Goal: Download file/media

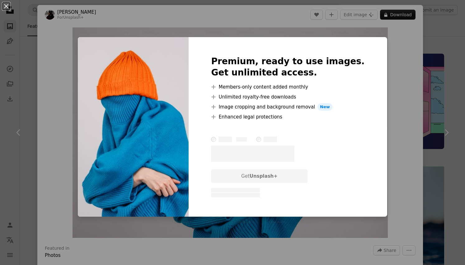
scroll to position [307, 0]
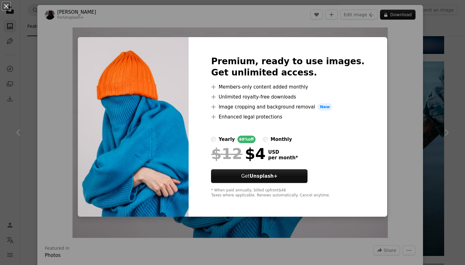
click at [390, 117] on div "An X shape Premium, ready to use images. Get unlimited access. A plus sign Memb…" at bounding box center [232, 132] width 465 height 265
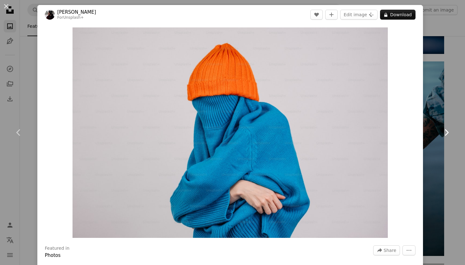
click at [447, 130] on icon at bounding box center [447, 132] width 4 height 7
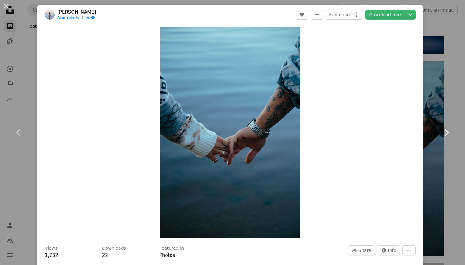
click at [447, 130] on icon at bounding box center [447, 132] width 4 height 7
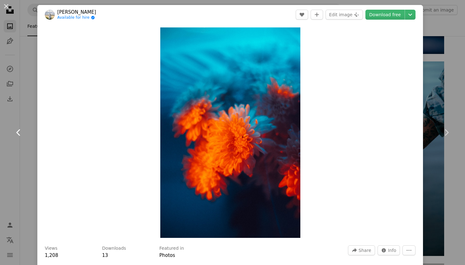
click at [18, 132] on icon "Chevron left" at bounding box center [19, 132] width 10 height 10
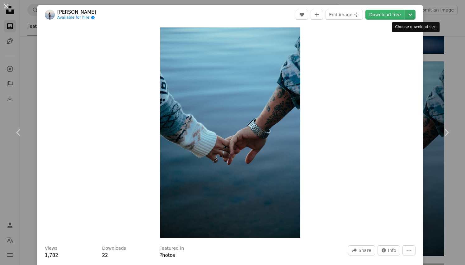
click at [415, 14] on icon "Chevron down" at bounding box center [411, 14] width 10 height 7
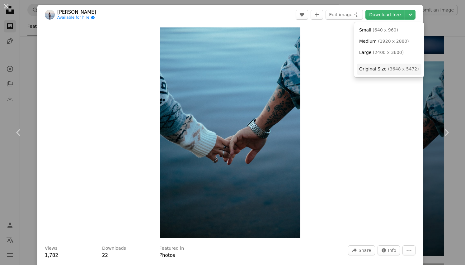
click at [373, 69] on span "Original Size" at bounding box center [372, 68] width 27 height 5
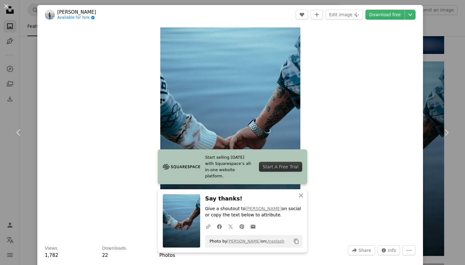
click at [414, 114] on div "Zoom in" at bounding box center [230, 132] width 386 height 216
click at [449, 131] on icon "Chevron right" at bounding box center [447, 132] width 10 height 10
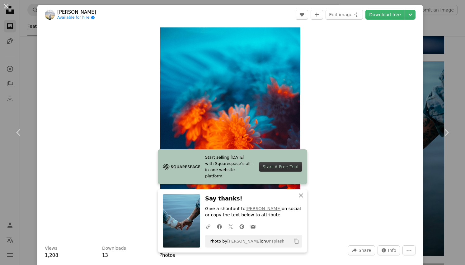
click at [340, 66] on div "Zoom in" at bounding box center [230, 132] width 386 height 216
click at [300, 193] on icon "An X shape" at bounding box center [300, 195] width 7 height 7
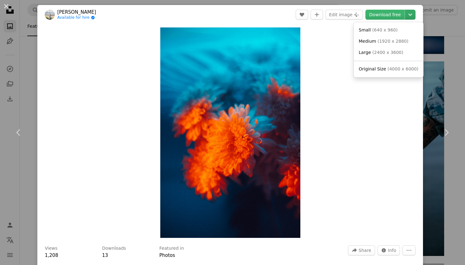
click at [416, 14] on icon "Chevron down" at bounding box center [411, 14] width 10 height 7
click at [397, 67] on span "( 4000 x 6000 )" at bounding box center [403, 68] width 31 height 5
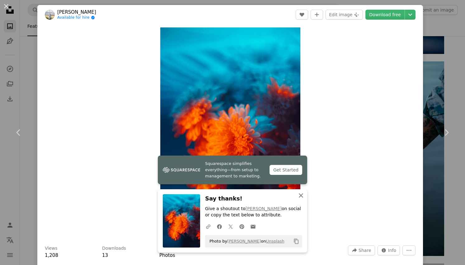
click at [303, 193] on icon "An X shape" at bounding box center [300, 195] width 7 height 7
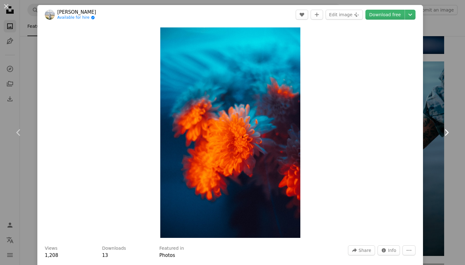
click at [447, 131] on icon at bounding box center [447, 132] width 4 height 7
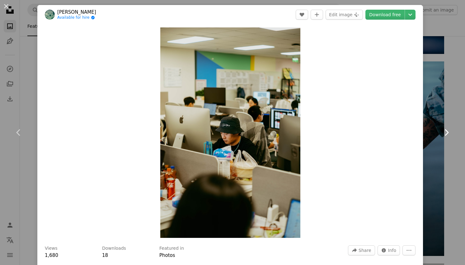
click at [447, 131] on icon at bounding box center [447, 132] width 4 height 7
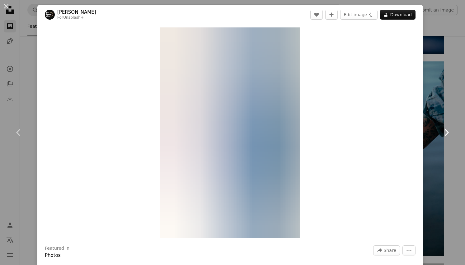
click at [447, 131] on icon at bounding box center [447, 132] width 4 height 7
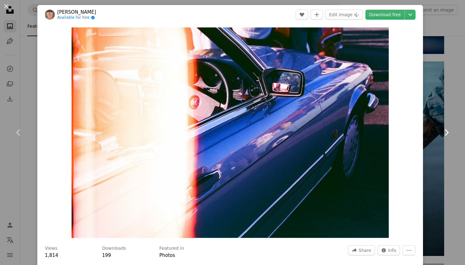
click at [447, 131] on icon at bounding box center [447, 132] width 4 height 7
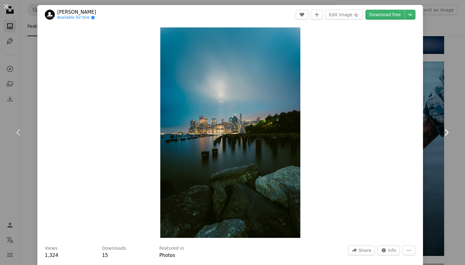
click at [447, 131] on icon at bounding box center [447, 132] width 4 height 7
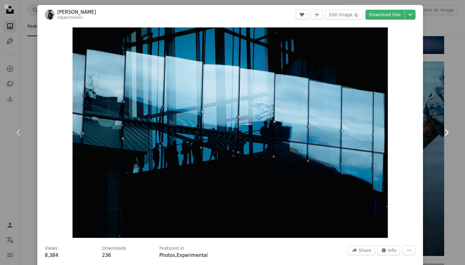
click at [447, 131] on icon at bounding box center [447, 132] width 4 height 7
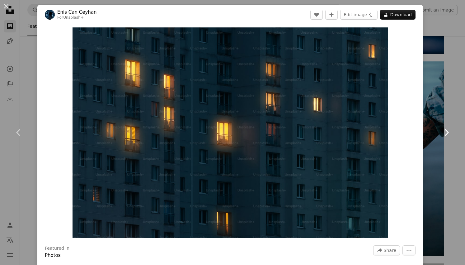
click at [447, 131] on icon at bounding box center [447, 132] width 4 height 7
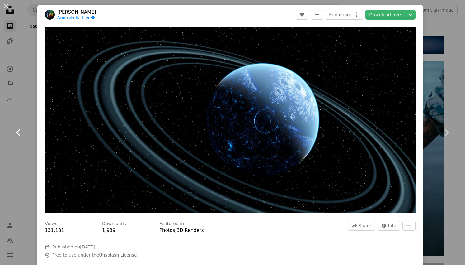
click at [16, 133] on icon "Chevron left" at bounding box center [19, 132] width 10 height 10
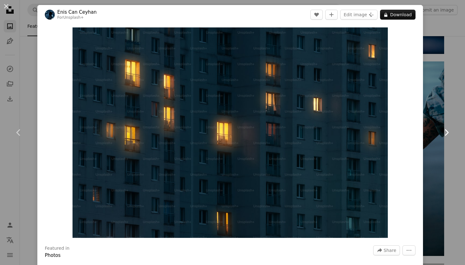
click at [445, 130] on icon "Chevron right" at bounding box center [447, 132] width 10 height 10
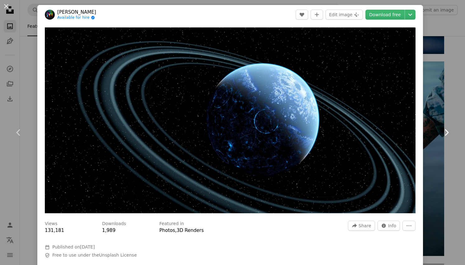
click at [445, 130] on icon "Chevron right" at bounding box center [447, 132] width 10 height 10
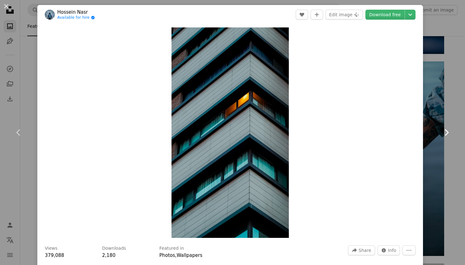
click at [445, 130] on icon "Chevron right" at bounding box center [447, 132] width 10 height 10
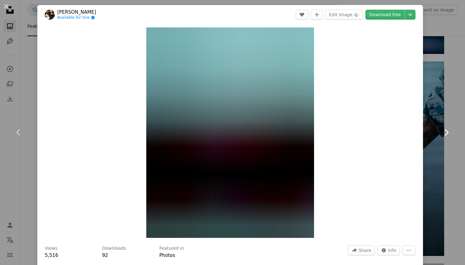
click at [445, 130] on icon "Chevron right" at bounding box center [447, 132] width 10 height 10
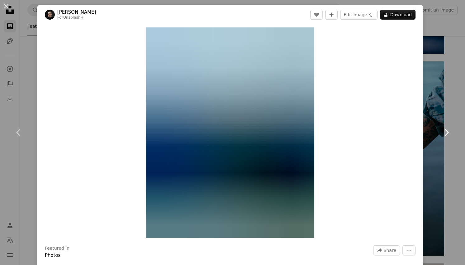
click at [445, 130] on icon "Chevron right" at bounding box center [447, 132] width 10 height 10
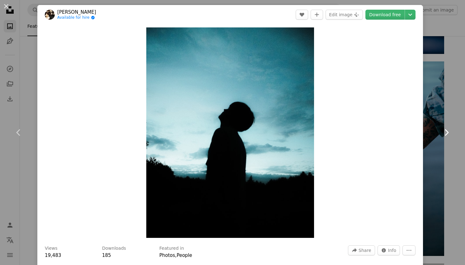
click at [445, 130] on icon "Chevron right" at bounding box center [447, 132] width 10 height 10
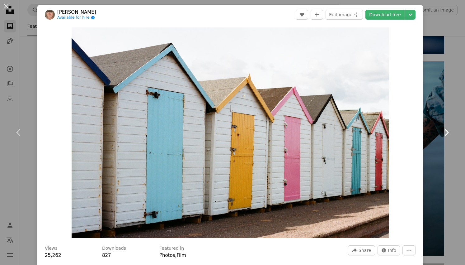
click at [445, 130] on icon "Chevron right" at bounding box center [447, 132] width 10 height 10
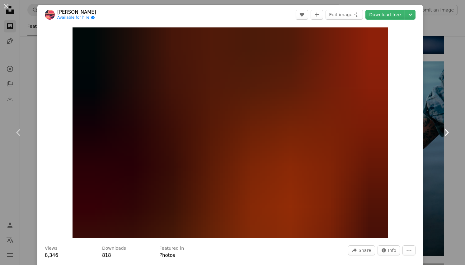
click at [445, 130] on icon "Chevron right" at bounding box center [447, 132] width 10 height 10
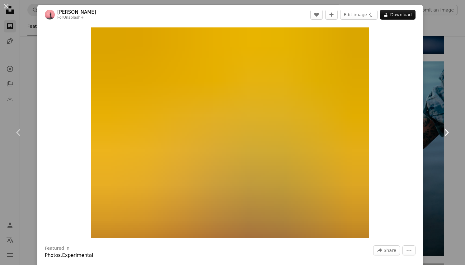
click at [445, 130] on icon "Chevron right" at bounding box center [447, 132] width 10 height 10
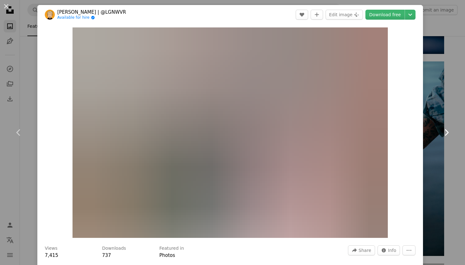
click at [445, 130] on icon "Chevron right" at bounding box center [447, 132] width 10 height 10
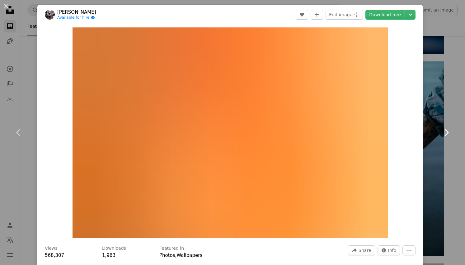
click at [445, 130] on icon "Chevron right" at bounding box center [447, 132] width 10 height 10
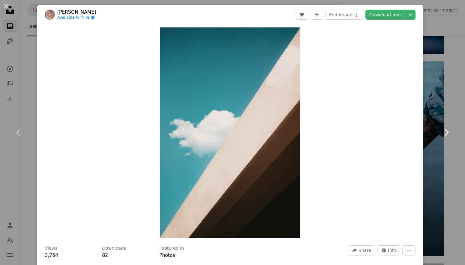
click at [445, 130] on icon "Chevron right" at bounding box center [447, 132] width 10 height 10
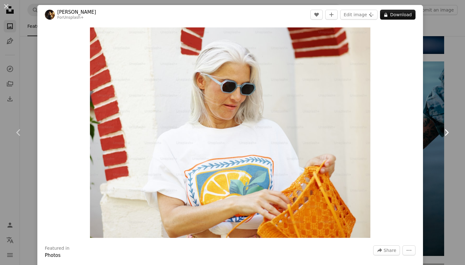
click at [447, 131] on icon at bounding box center [447, 132] width 4 height 7
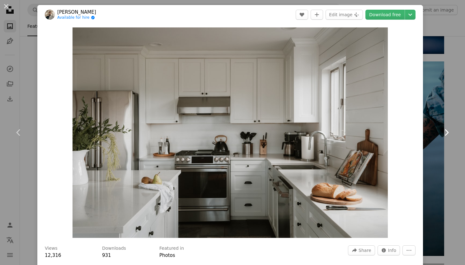
click at [447, 131] on icon at bounding box center [447, 132] width 4 height 7
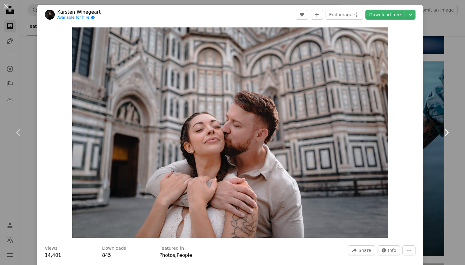
click at [447, 131] on icon at bounding box center [447, 132] width 4 height 7
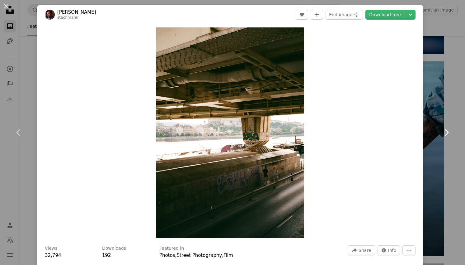
click at [447, 131] on icon at bounding box center [447, 132] width 4 height 7
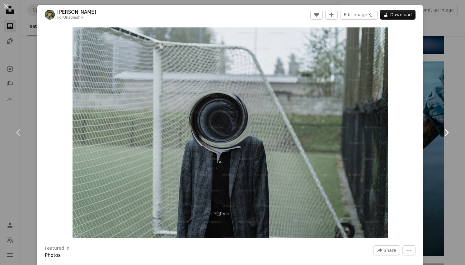
click at [447, 131] on icon at bounding box center [447, 132] width 4 height 7
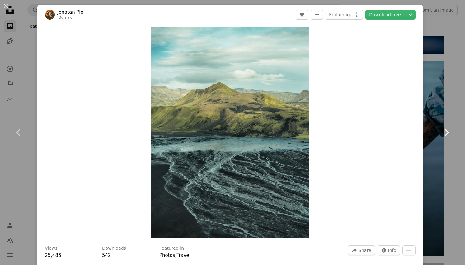
click at [447, 131] on icon at bounding box center [447, 132] width 4 height 7
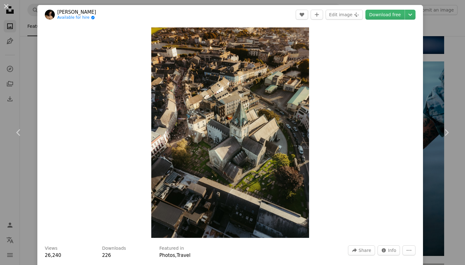
click at [447, 23] on div "An X shape Chevron left Chevron right [PERSON_NAME] Available for hire A checkm…" at bounding box center [232, 132] width 465 height 265
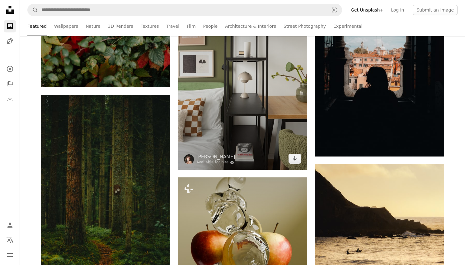
scroll to position [3115, 0]
